Goal: Information Seeking & Learning: Learn about a topic

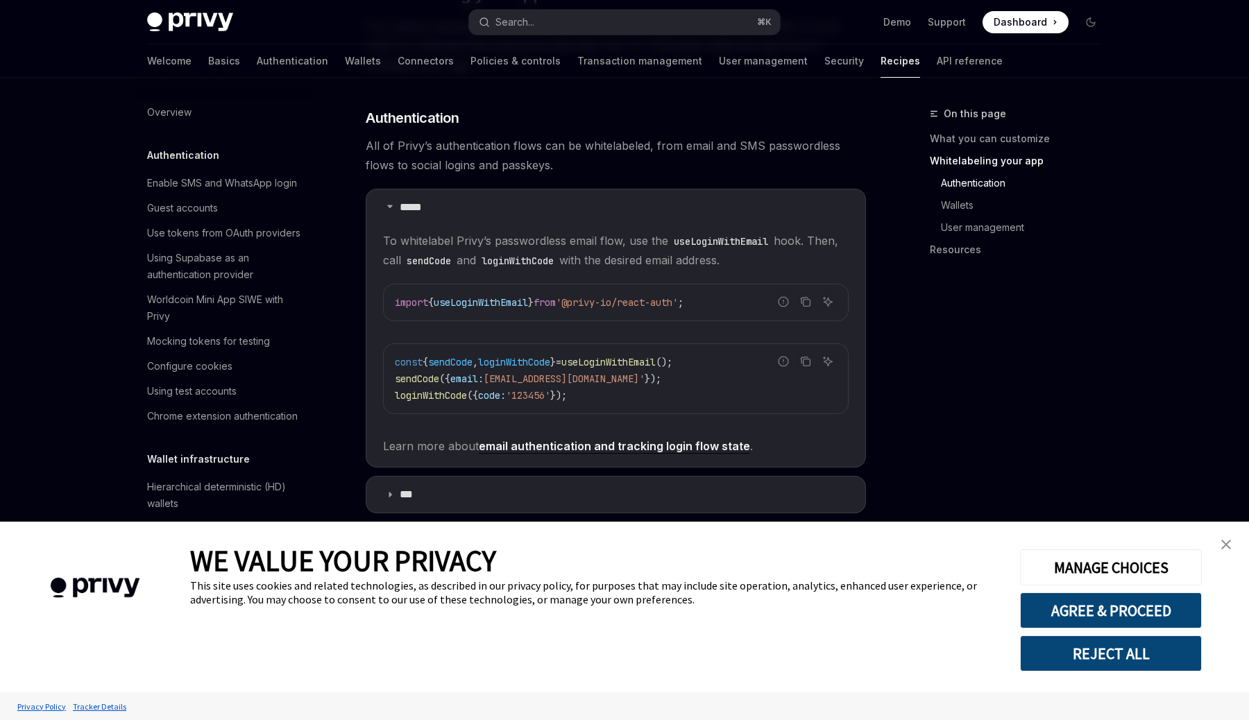
type textarea "*"
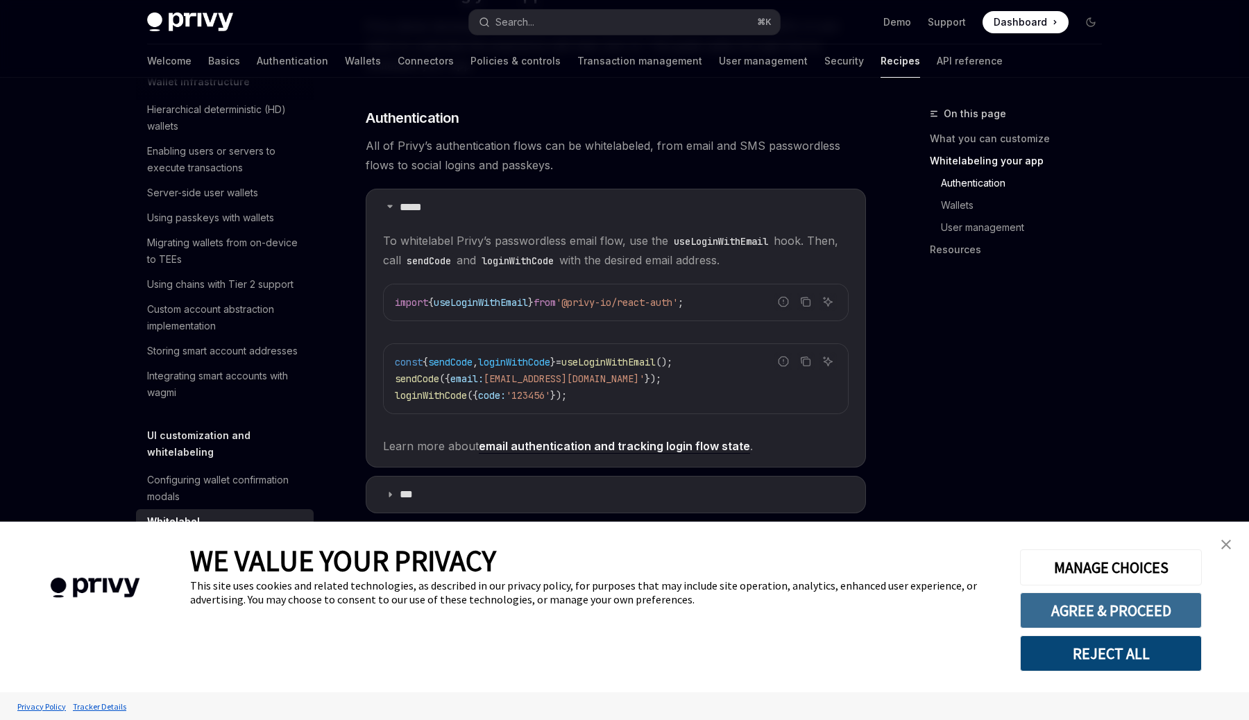
click at [1135, 610] on button "AGREE & PROCEED" at bounding box center [1111, 610] width 182 height 36
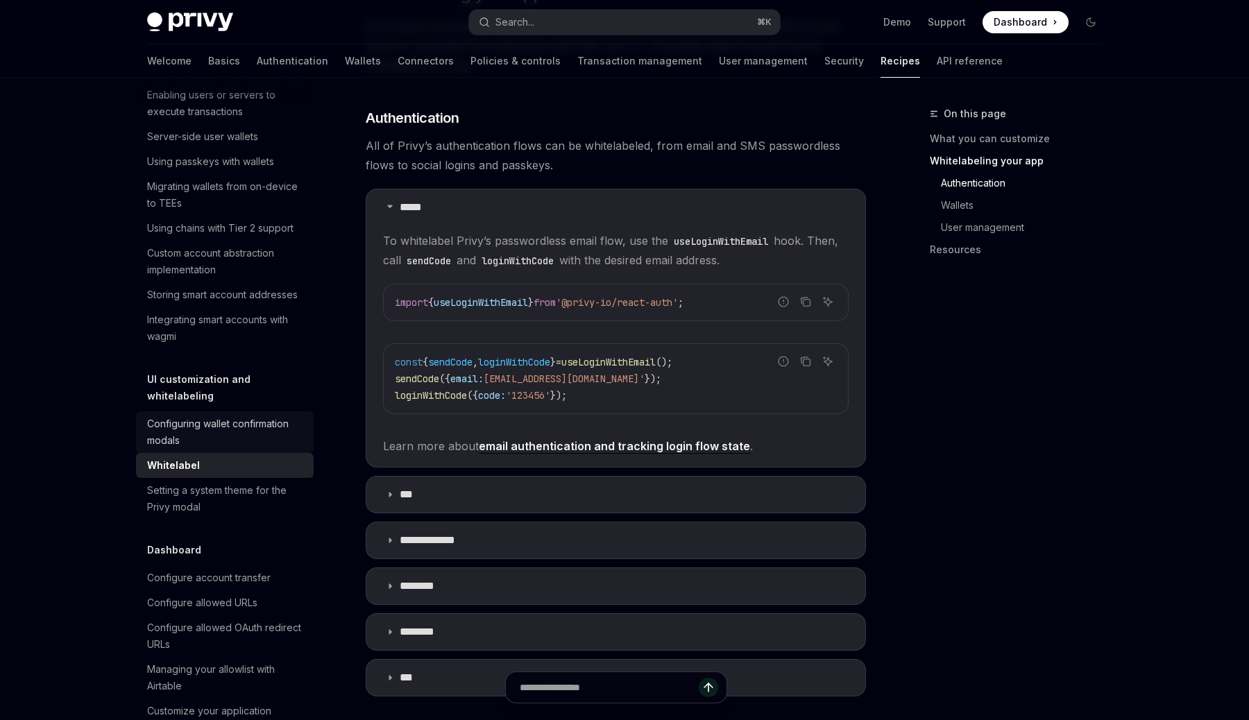
scroll to position [429, 0]
click at [285, 420] on div "Configuring wallet confirmation modals" at bounding box center [226, 436] width 158 height 33
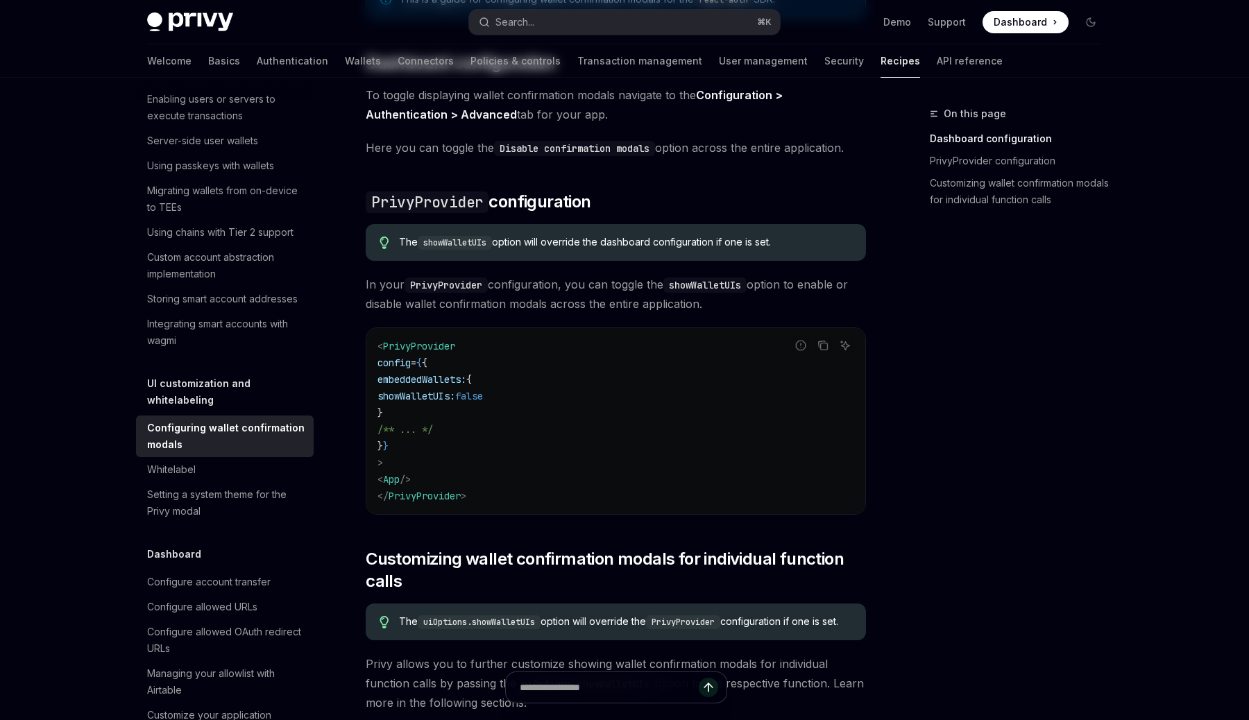
scroll to position [742, 0]
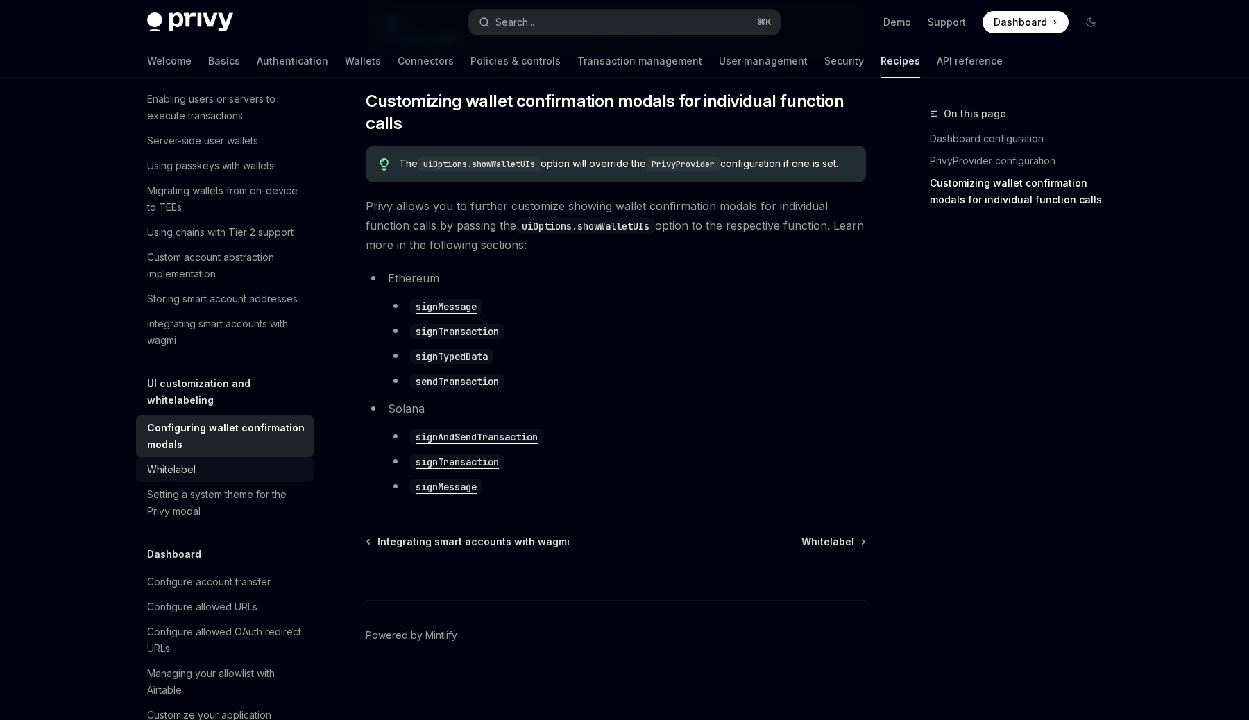
click at [264, 461] on div "Whitelabel" at bounding box center [226, 469] width 158 height 17
type textarea "*"
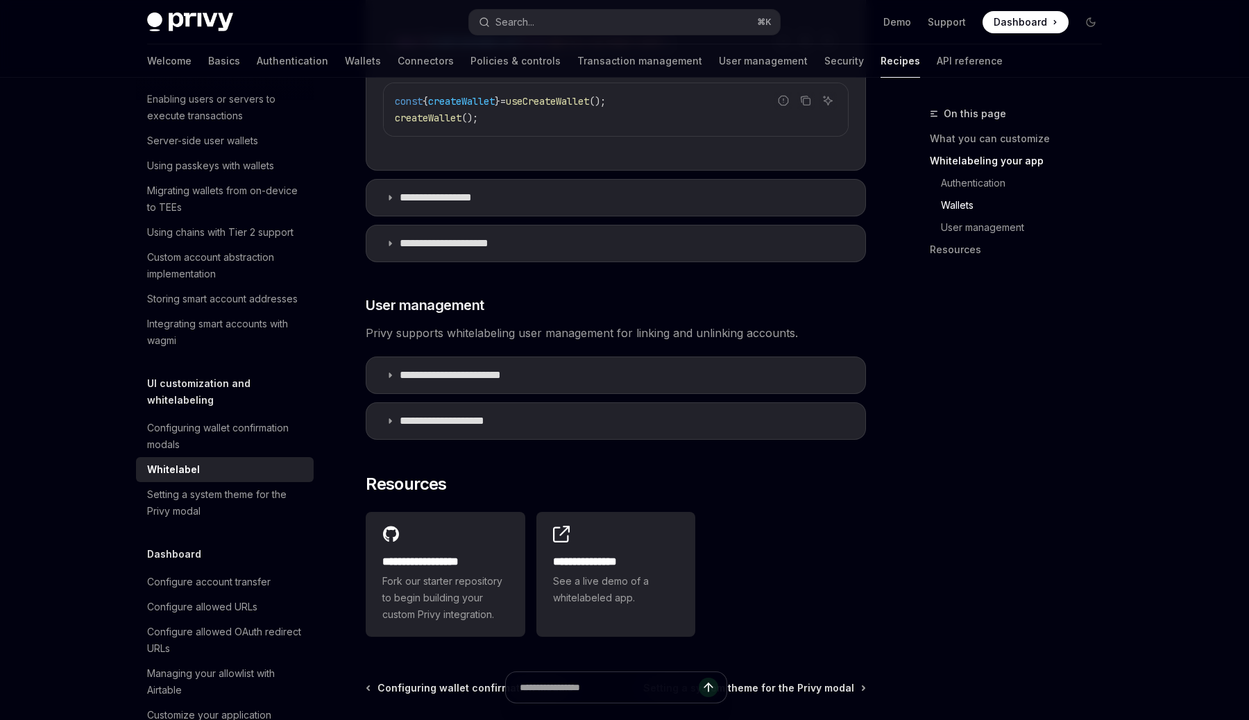
scroll to position [1760, 0]
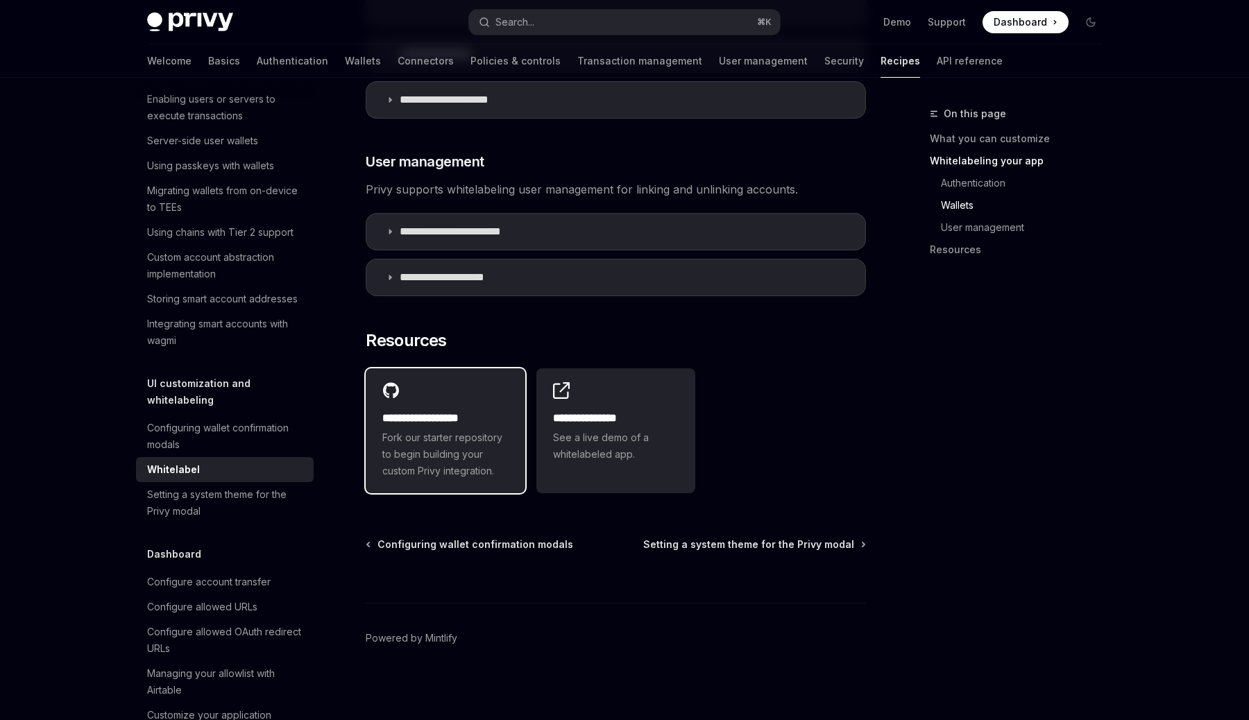
click at [506, 422] on h2 "**********" at bounding box center [445, 418] width 126 height 17
